Goal: Information Seeking & Learning: Learn about a topic

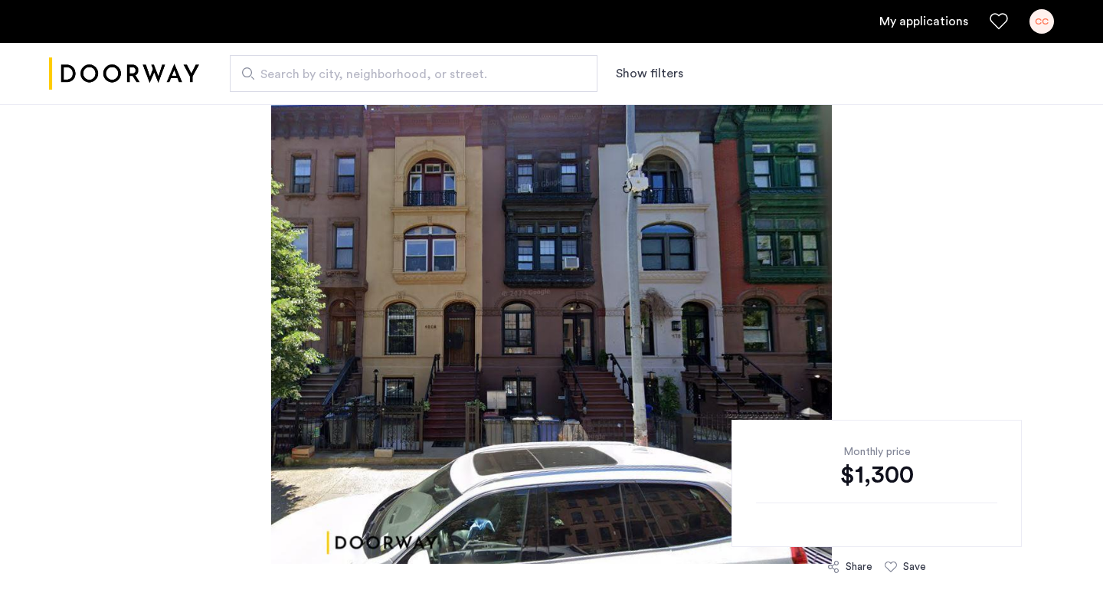
scroll to position [87, 0]
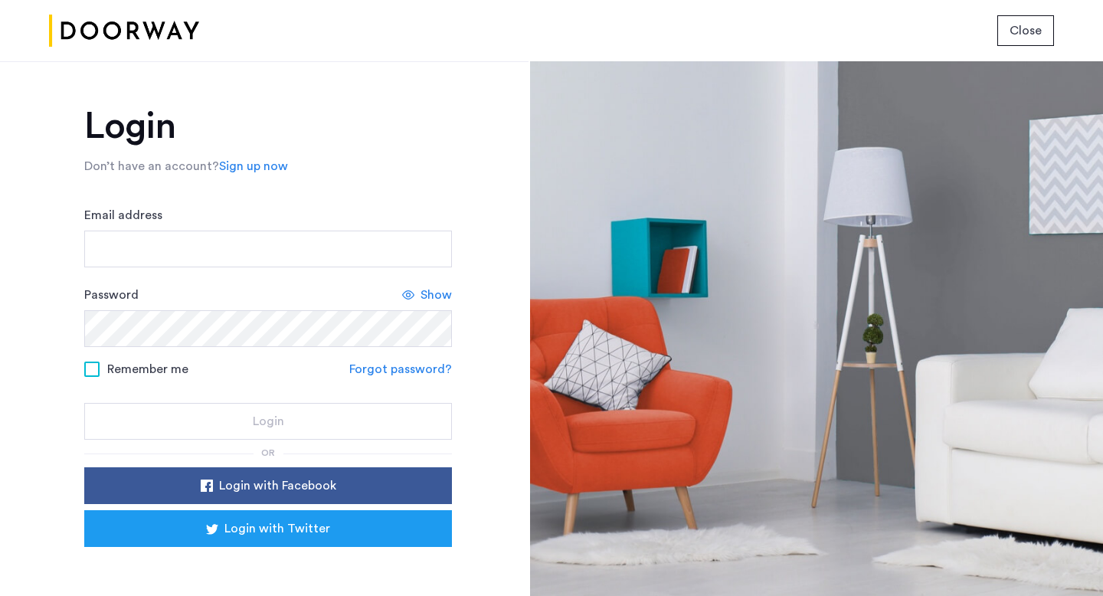
click at [1013, 20] on button "Close" at bounding box center [1025, 30] width 57 height 31
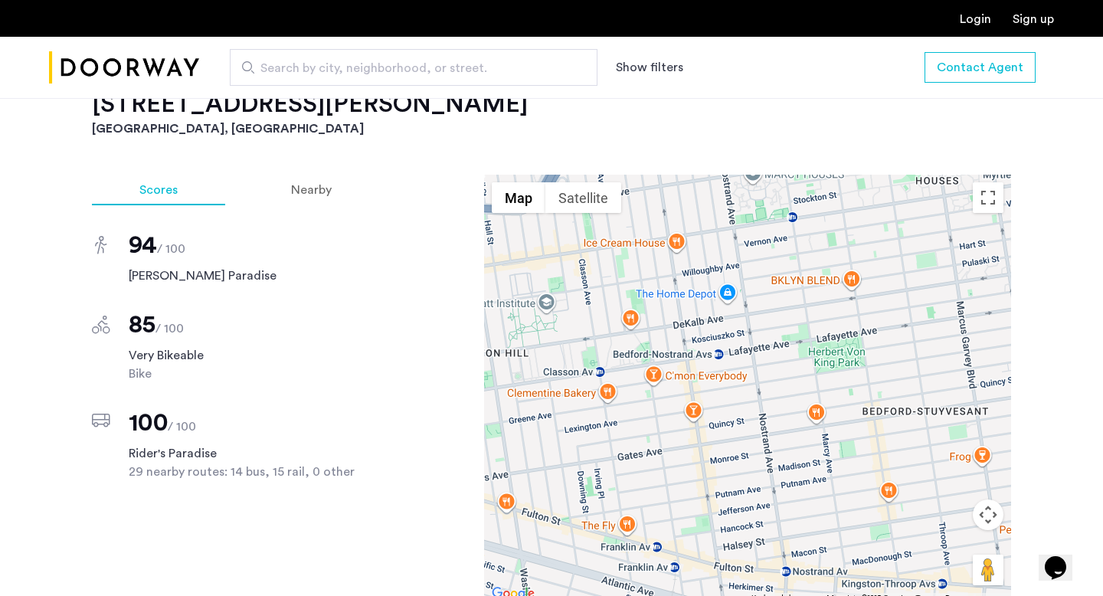
scroll to position [1069, 0]
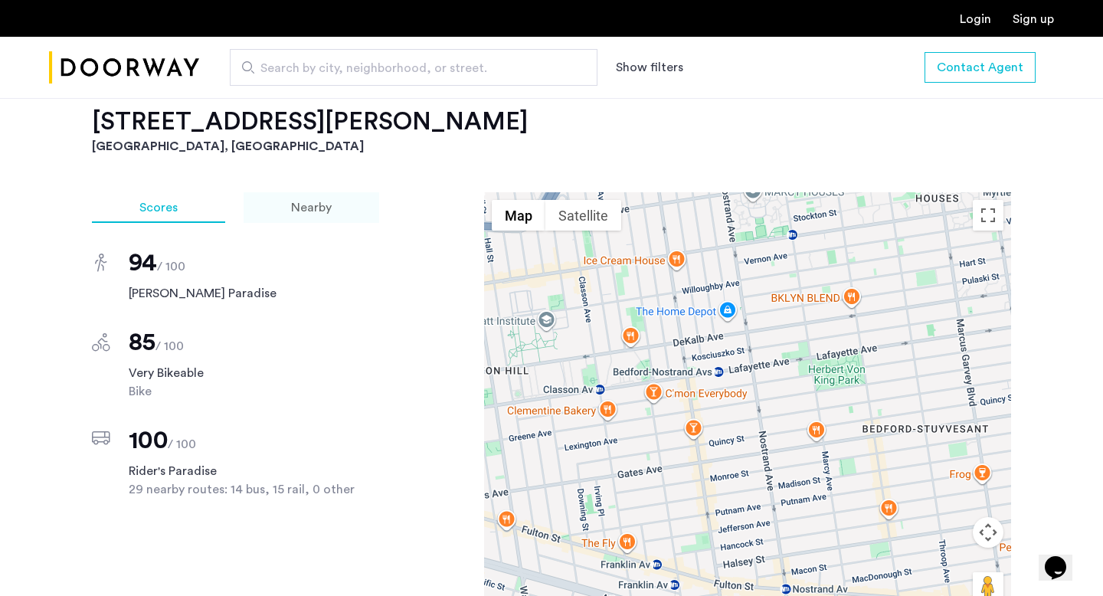
click at [313, 209] on span "Nearby" at bounding box center [311, 207] width 41 height 12
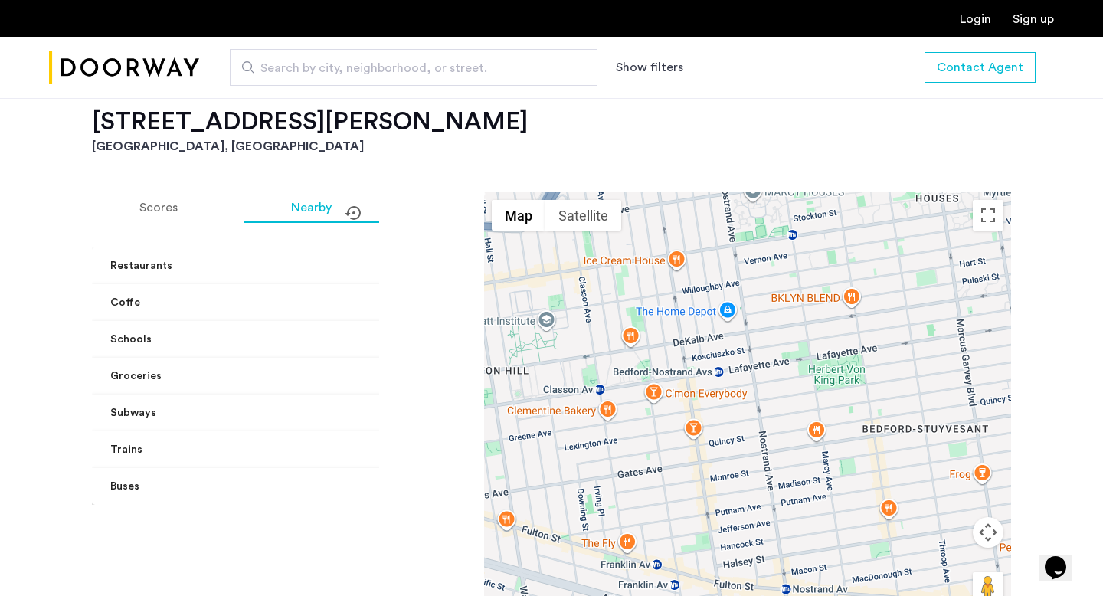
click at [203, 260] on mat-panel-title "Restaurants" at bounding box center [273, 266] width 327 height 16
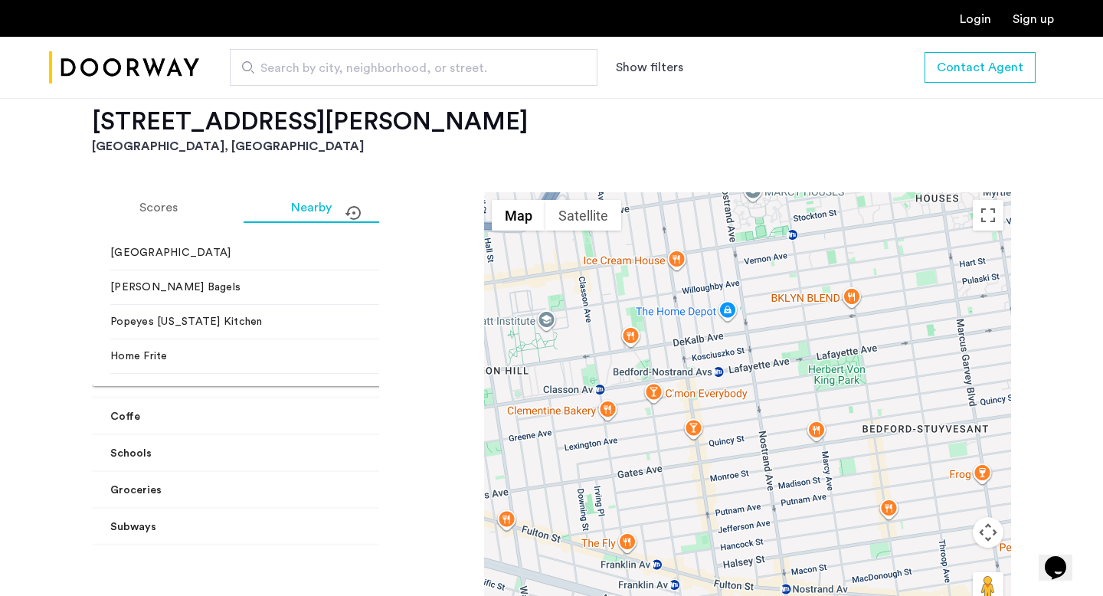
scroll to position [303, 0]
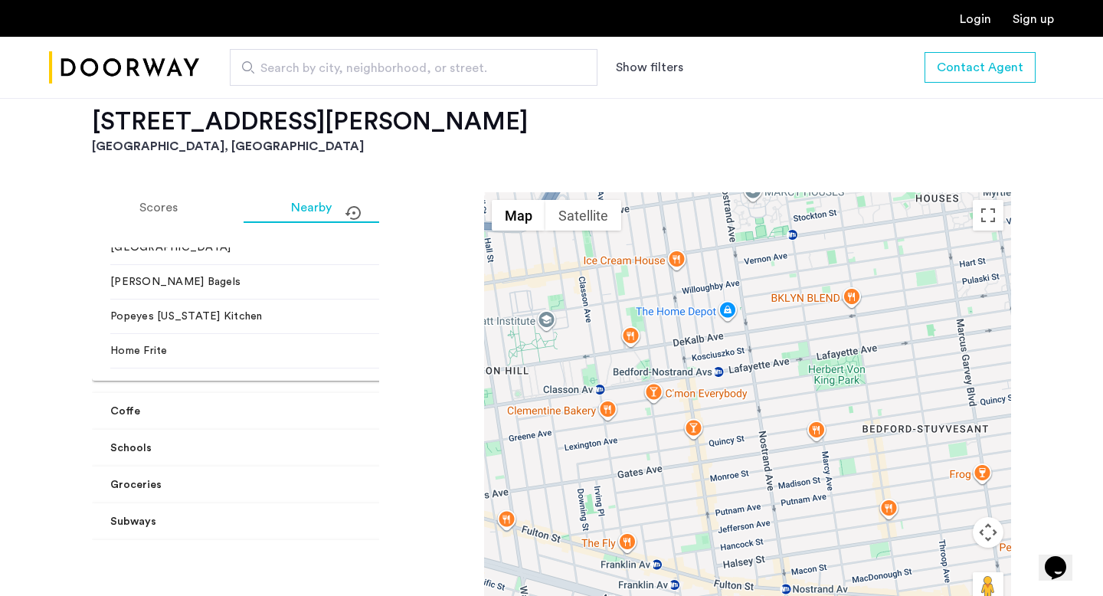
click at [194, 494] on mat-expansion-panel-header "Groceries" at bounding box center [283, 485] width 382 height 37
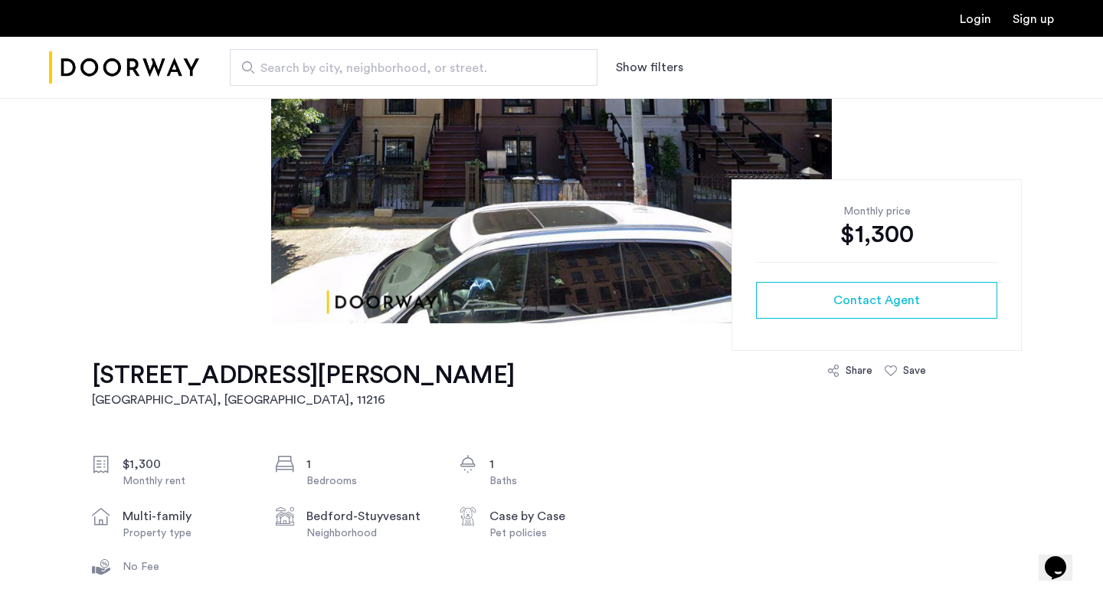
scroll to position [244, 0]
